Goal: Find specific page/section: Find specific page/section

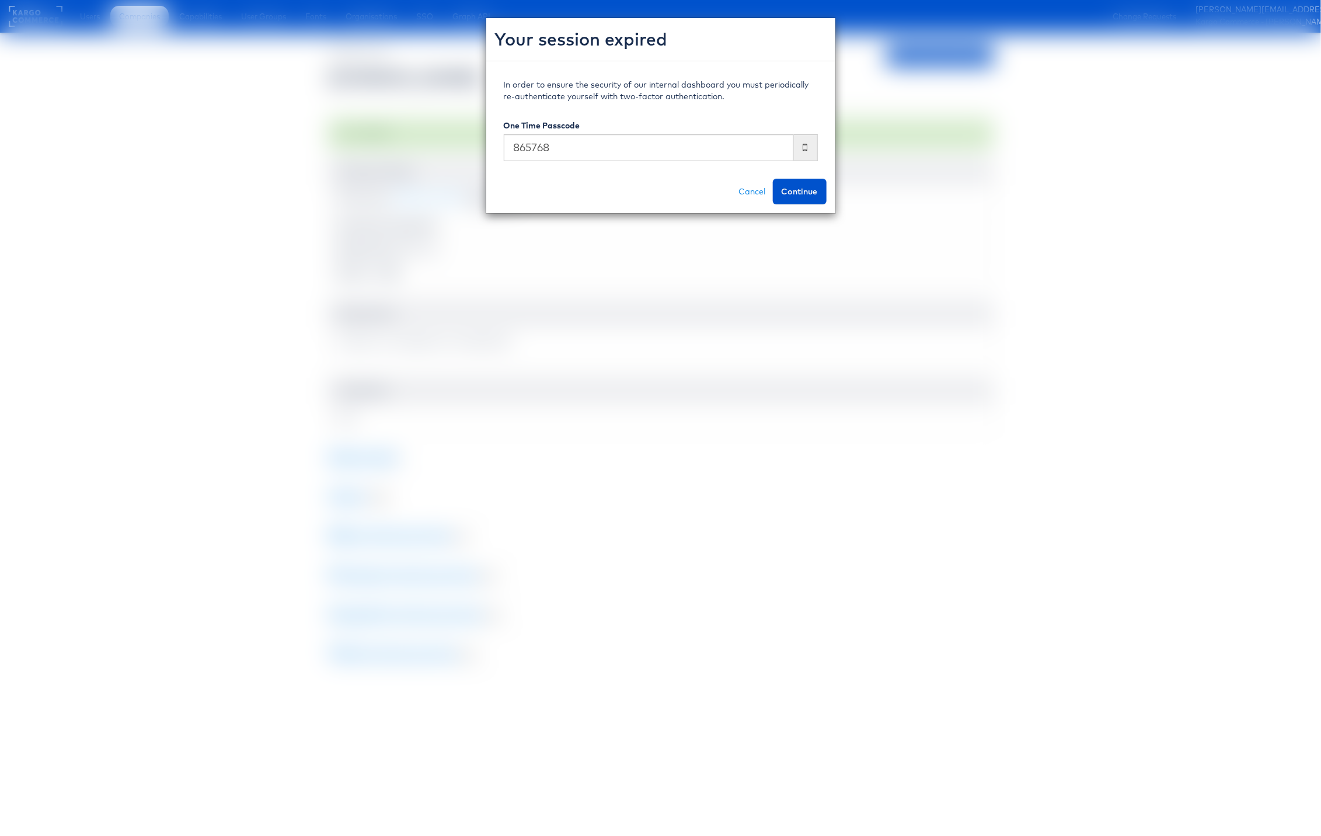
type input "865768"
click at [773, 179] on button "Continue" at bounding box center [800, 192] width 54 height 26
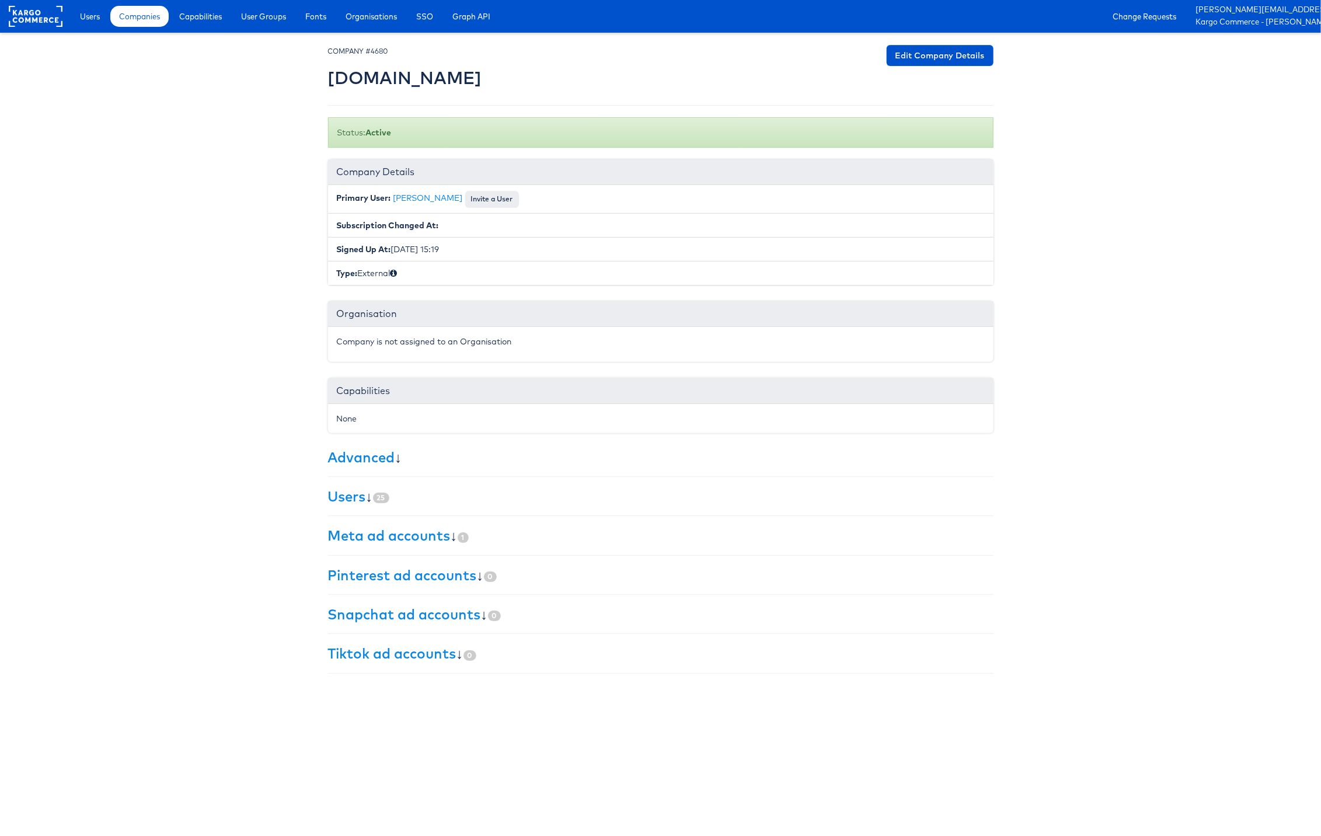
click at [78, 295] on body "Users Companies Capabilities User Groups Fonts Organisations SSO Graph API Chan…" at bounding box center [660, 342] width 1321 height 685
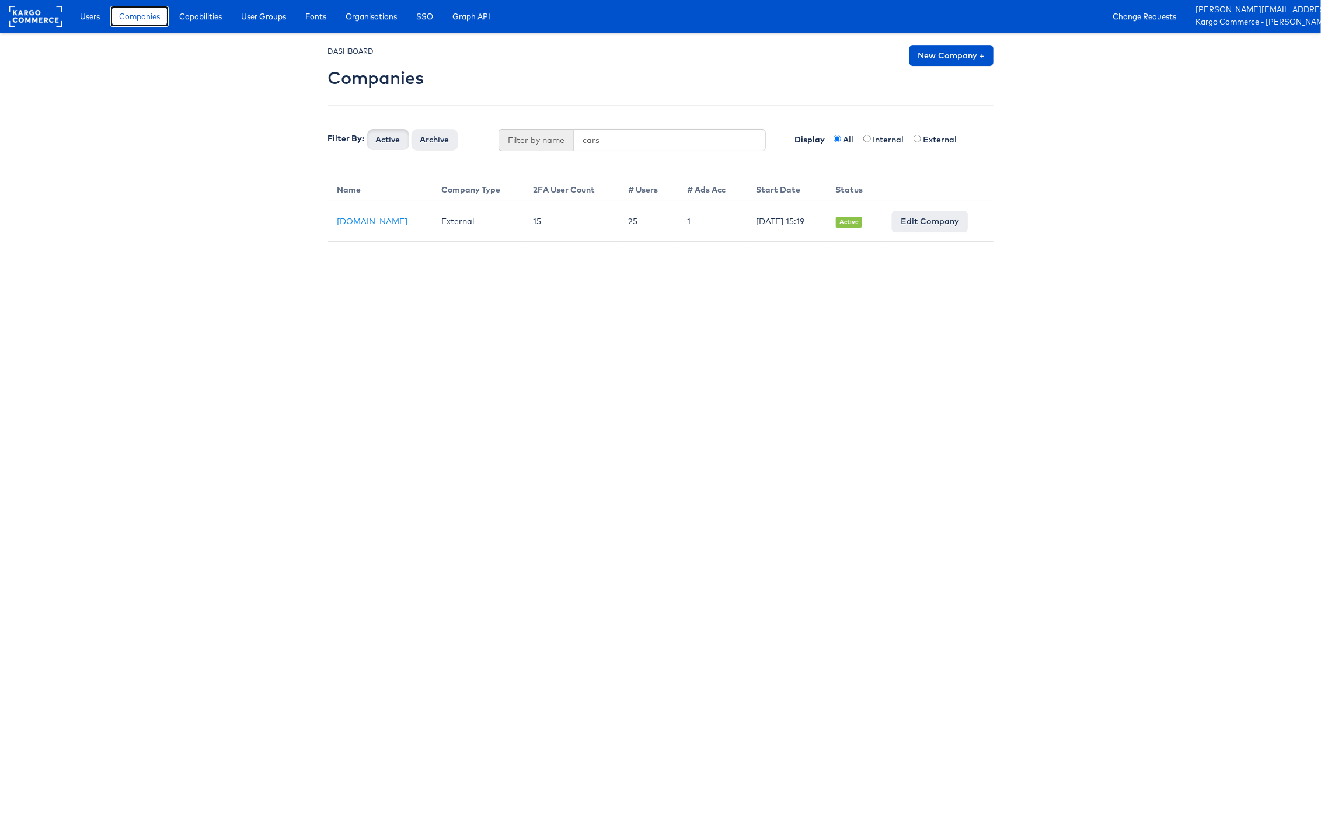
click at [141, 22] on link "Companies" at bounding box center [139, 16] width 58 height 21
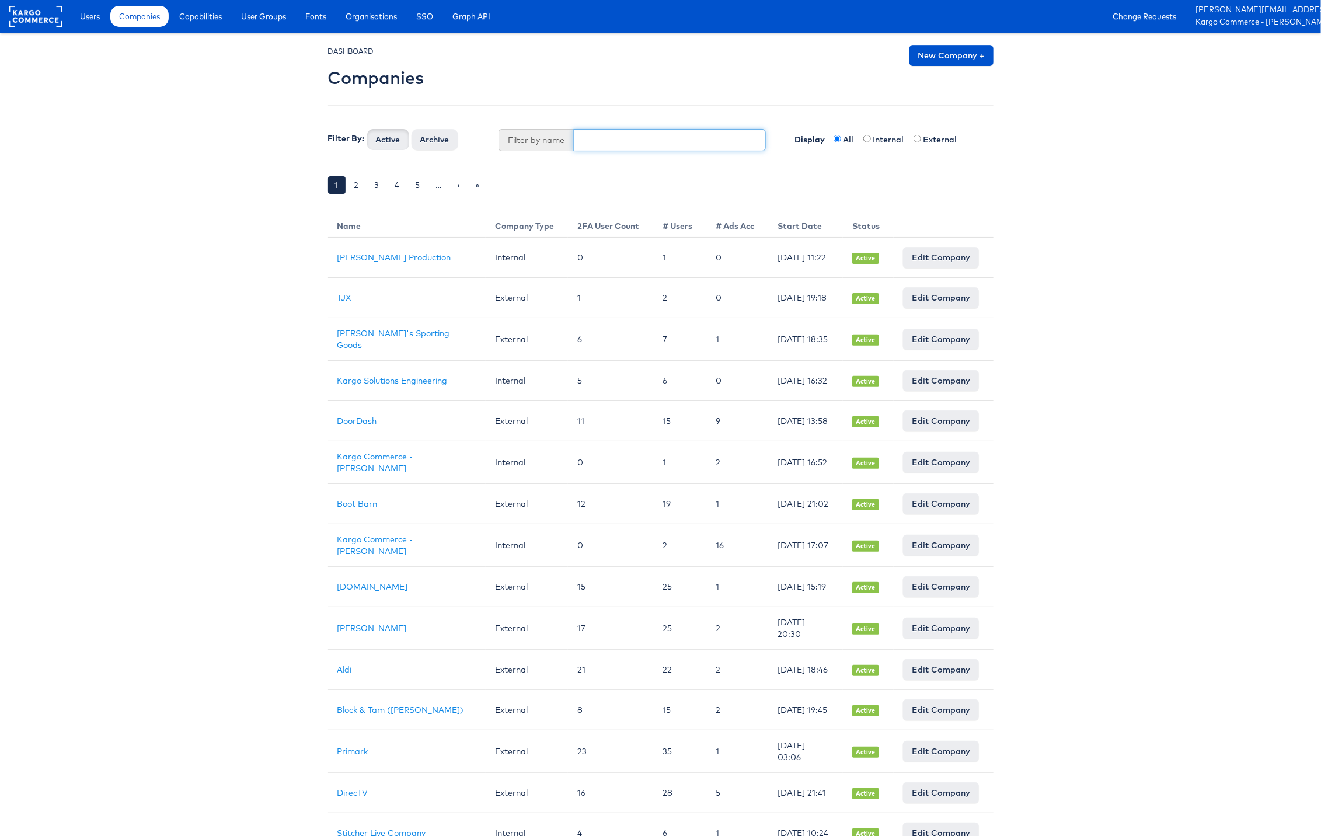
click at [611, 144] on input "text" at bounding box center [669, 140] width 193 height 22
click at [396, 256] on link "Julie Shanahan Production" at bounding box center [394, 257] width 114 height 11
